Goal: Use online tool/utility

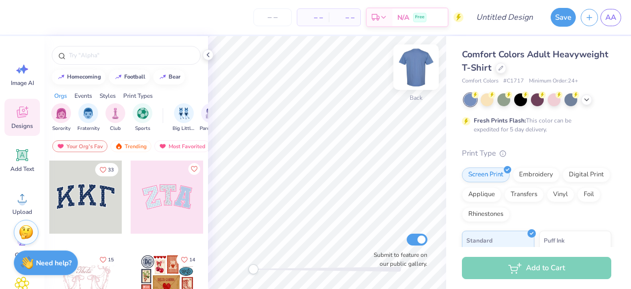
click at [425, 64] on img at bounding box center [416, 66] width 39 height 39
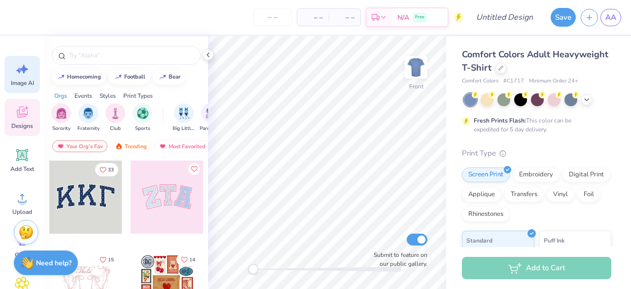
click at [15, 82] on span "Image AI" at bounding box center [22, 83] width 23 height 8
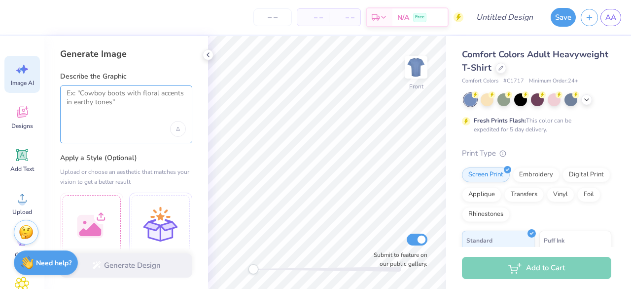
click at [106, 92] on textarea at bounding box center [126, 101] width 119 height 25
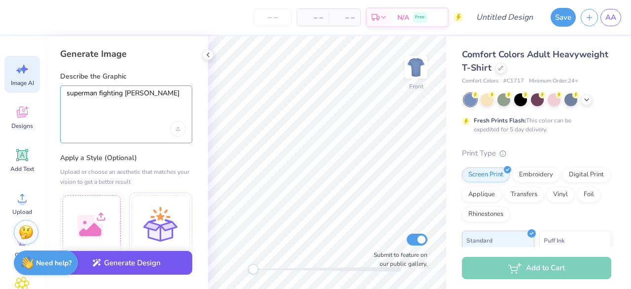
type textarea "superman fighting [PERSON_NAME]"
click at [131, 273] on button "Generate Design" at bounding box center [126, 263] width 132 height 24
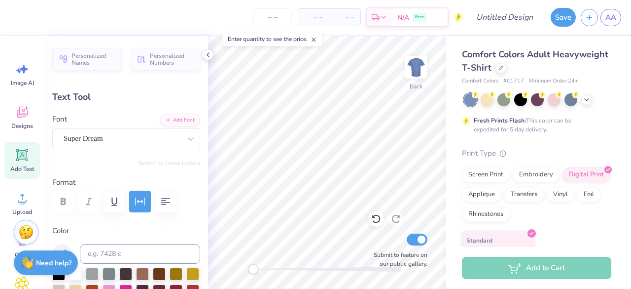
scroll to position [8, 1]
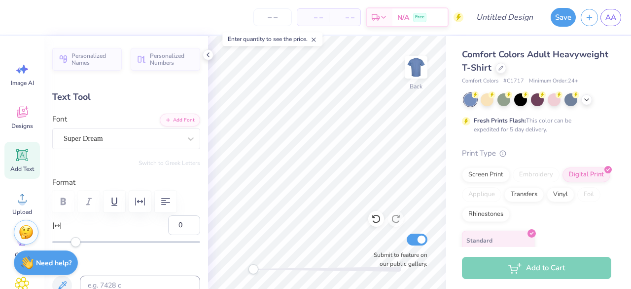
scroll to position [552, 0]
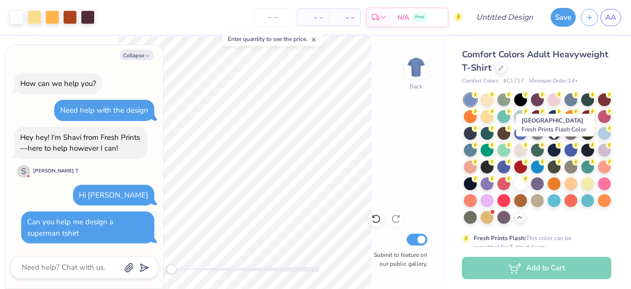
scroll to position [143, 0]
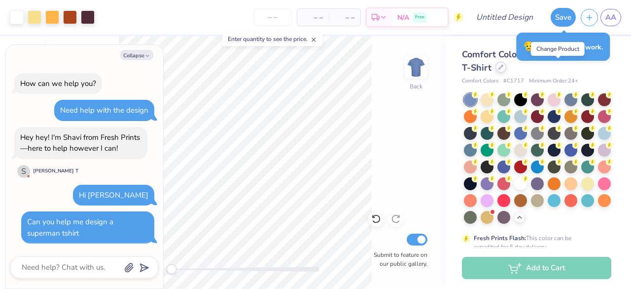
click at [507, 64] on div at bounding box center [501, 67] width 11 height 11
type textarea "x"
